Goal: Complete application form

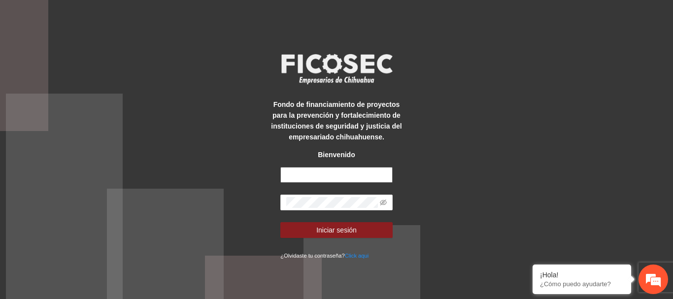
click at [345, 180] on input "text" at bounding box center [336, 175] width 112 height 16
type input "**********"
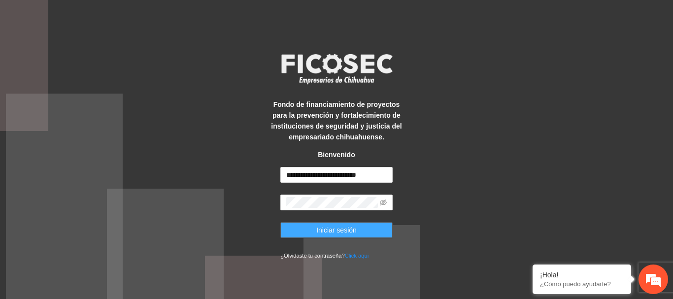
click at [363, 225] on button "Iniciar sesión" at bounding box center [336, 230] width 112 height 16
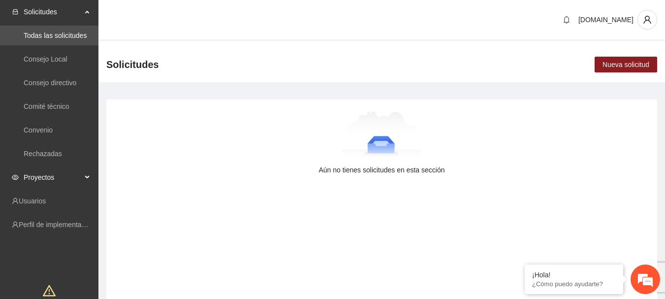
click at [65, 176] on span "Proyectos" at bounding box center [53, 177] width 58 height 20
click at [36, 202] on link "Activos" at bounding box center [35, 201] width 22 height 8
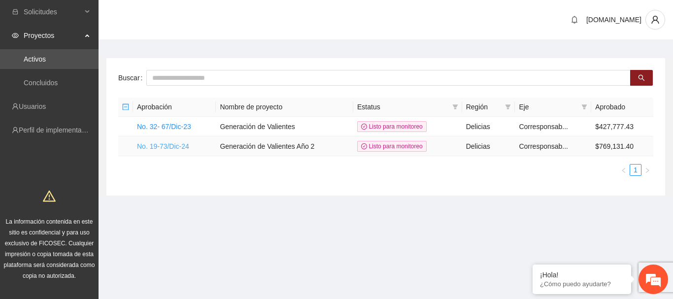
click at [165, 145] on link "No. 19-73/Dic-24" at bounding box center [163, 146] width 52 height 8
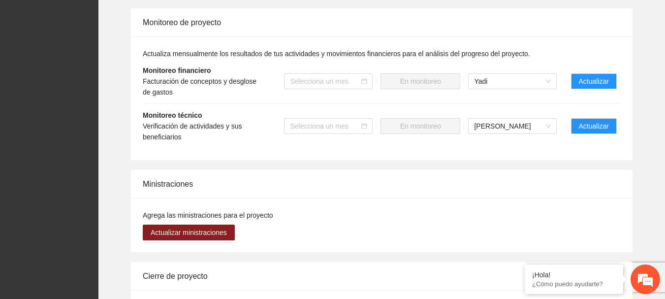
scroll to position [880, 0]
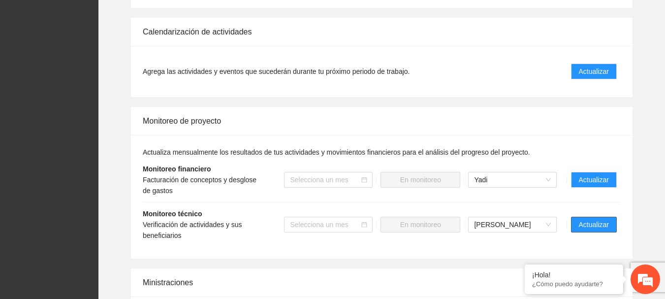
click at [594, 224] on span "Actualizar" at bounding box center [594, 224] width 30 height 11
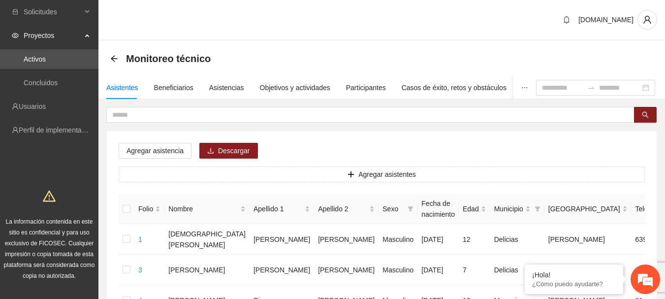
scroll to position [647, 0]
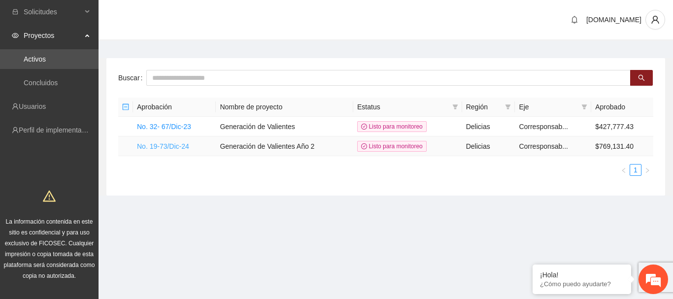
click at [186, 144] on link "No. 19-73/Dic-24" at bounding box center [163, 146] width 52 height 8
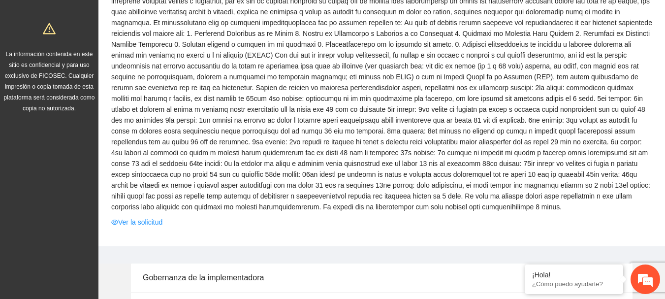
scroll to position [246, 0]
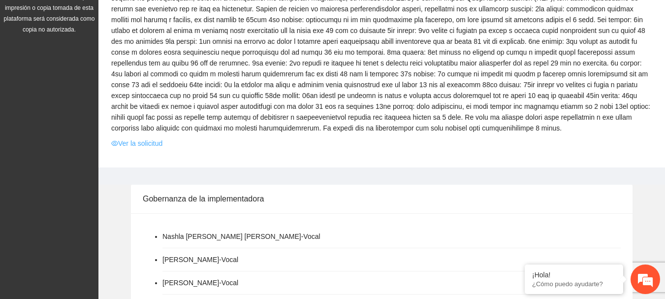
click at [147, 138] on link "Ver la solicitud" at bounding box center [136, 143] width 51 height 11
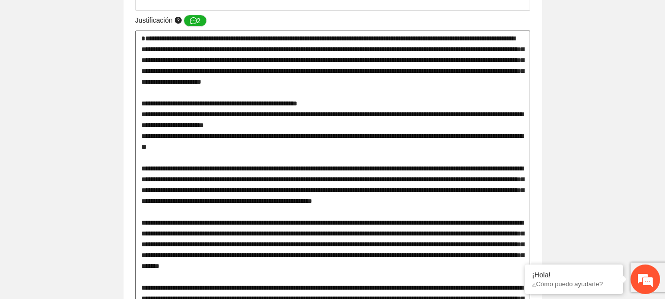
scroll to position [1007, 0]
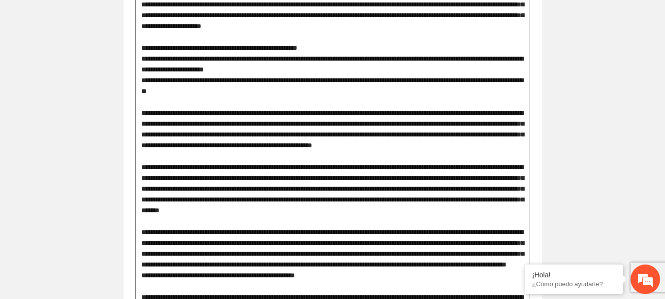
drag, startPoint x: 140, startPoint y: 151, endPoint x: 358, endPoint y: 51, distance: 239.7
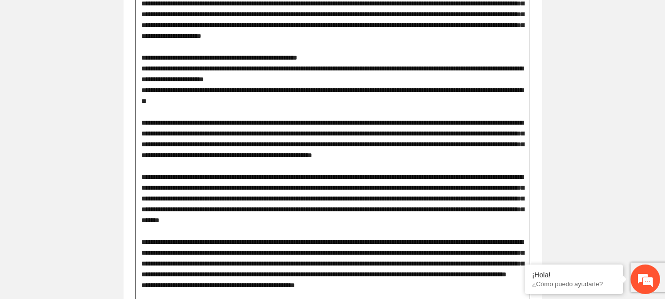
scroll to position [859, 0]
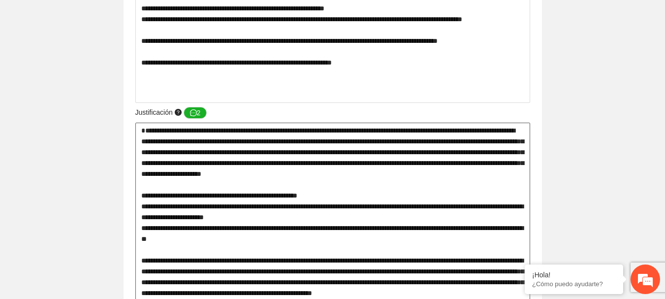
drag, startPoint x: 144, startPoint y: 130, endPoint x: 347, endPoint y: 187, distance: 210.5
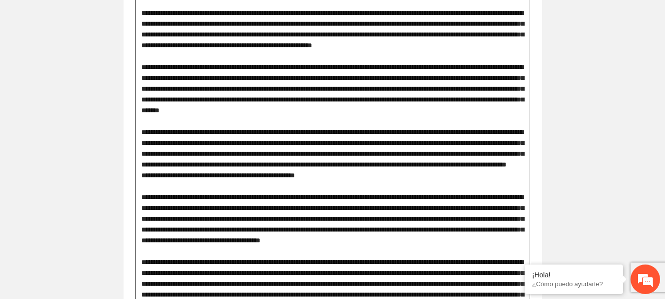
scroll to position [1207, 0]
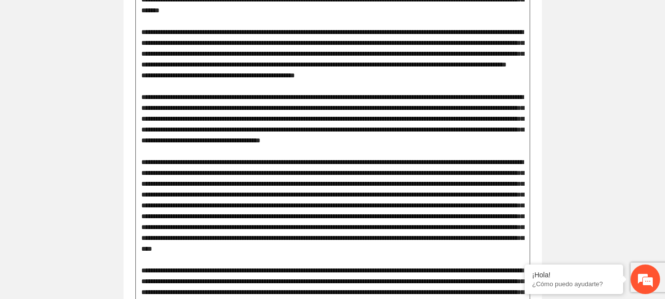
drag, startPoint x: 142, startPoint y: 129, endPoint x: 453, endPoint y: 122, distance: 311.3
click at [453, 122] on textarea at bounding box center [332, 281] width 395 height 1012
click at [420, 242] on textarea at bounding box center [332, 281] width 395 height 1012
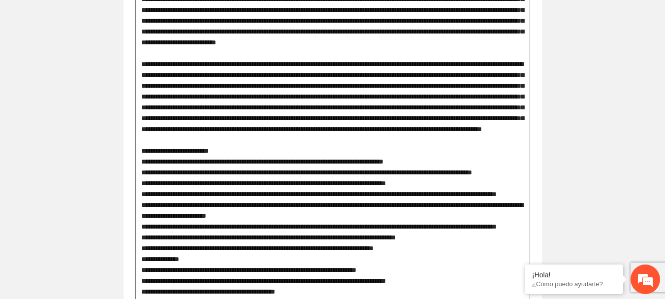
scroll to position [1572, 0]
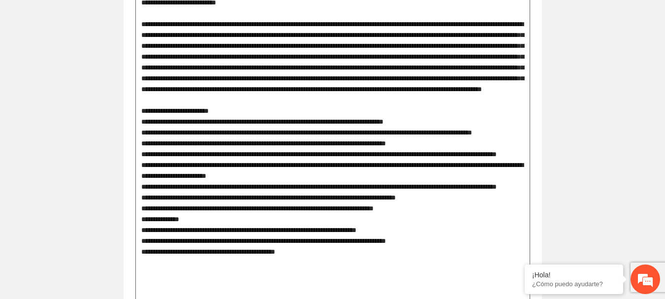
drag, startPoint x: 142, startPoint y: 121, endPoint x: 510, endPoint y: 219, distance: 380.8
